Goal: Information Seeking & Learning: Learn about a topic

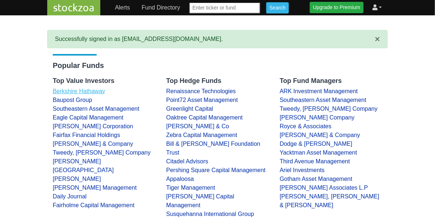
click at [66, 91] on link "Berkshire Hathaway" at bounding box center [79, 91] width 52 height 6
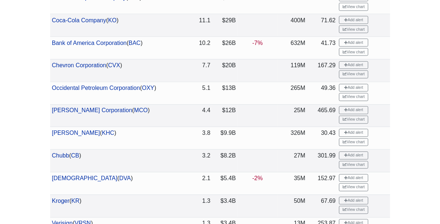
scroll to position [366, 0]
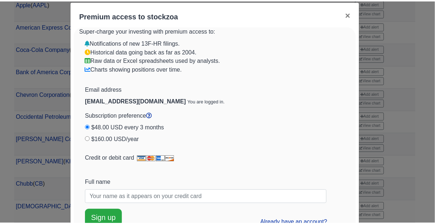
scroll to position [0, 0]
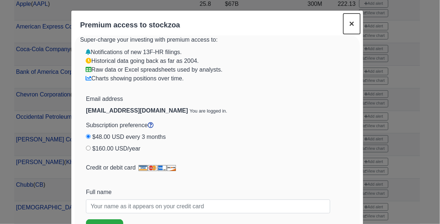
click at [349, 23] on span "×" at bounding box center [351, 24] width 5 height 10
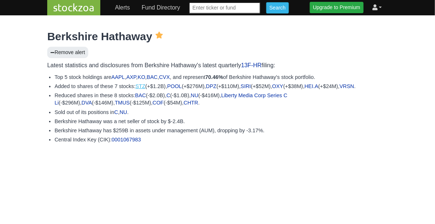
click at [135, 86] on link "STZ" at bounding box center [140, 86] width 10 height 6
